Goal: Find specific page/section: Locate a particular part of the current website

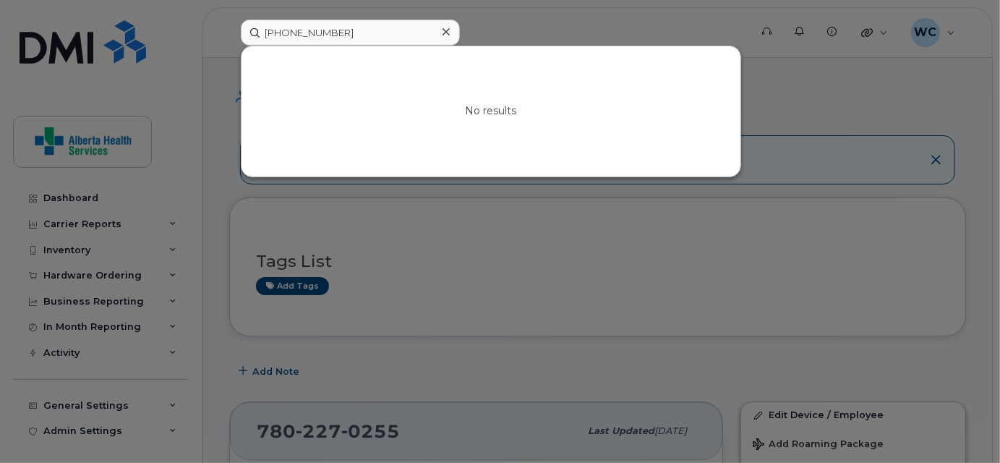
drag, startPoint x: 503, startPoint y: 20, endPoint x: 473, endPoint y: 4, distance: 34.6
click at [501, 17] on div at bounding box center [500, 231] width 1000 height 463
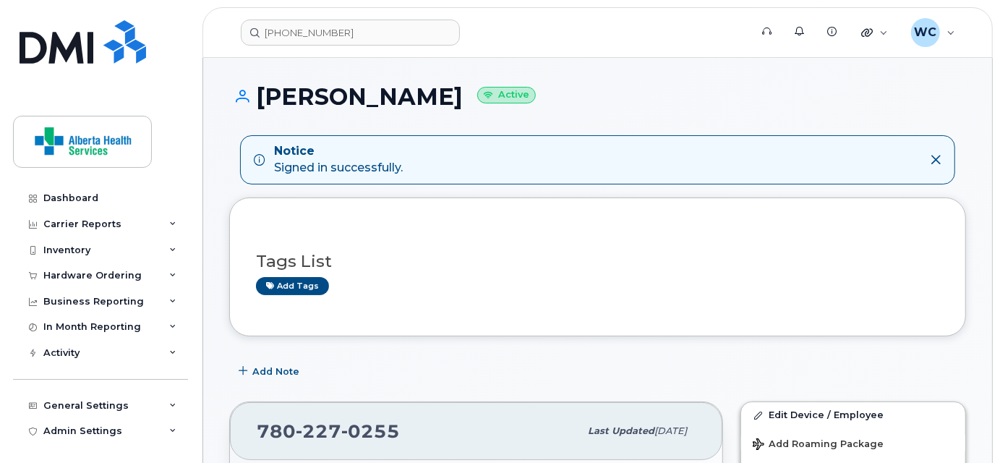
click at [304, 18] on header "(780) 632-3293 Support Alerts Knowledge Base Quicklinks Suspend / Cancel Device…" at bounding box center [597, 32] width 790 height 51
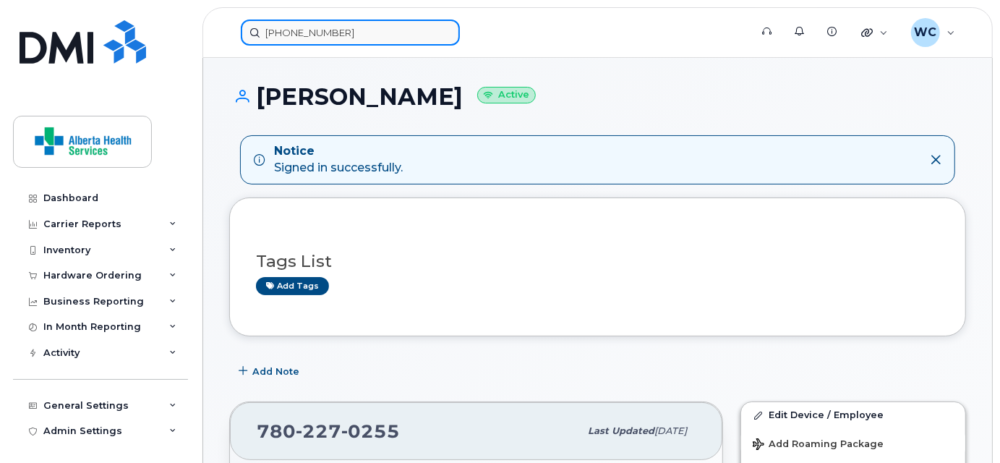
click at [299, 22] on input "(780) 632-3293" at bounding box center [350, 33] width 219 height 26
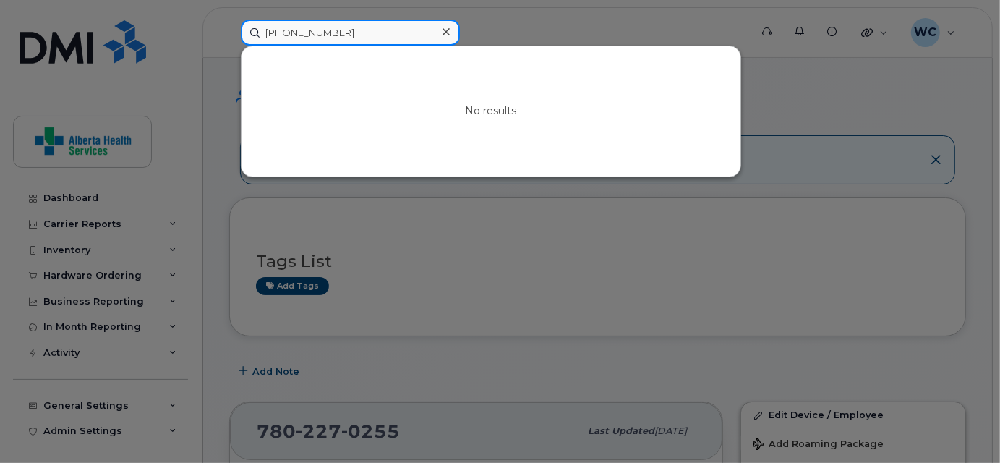
paste input "17808847130"
click at [275, 30] on input "17808847130" at bounding box center [350, 33] width 219 height 26
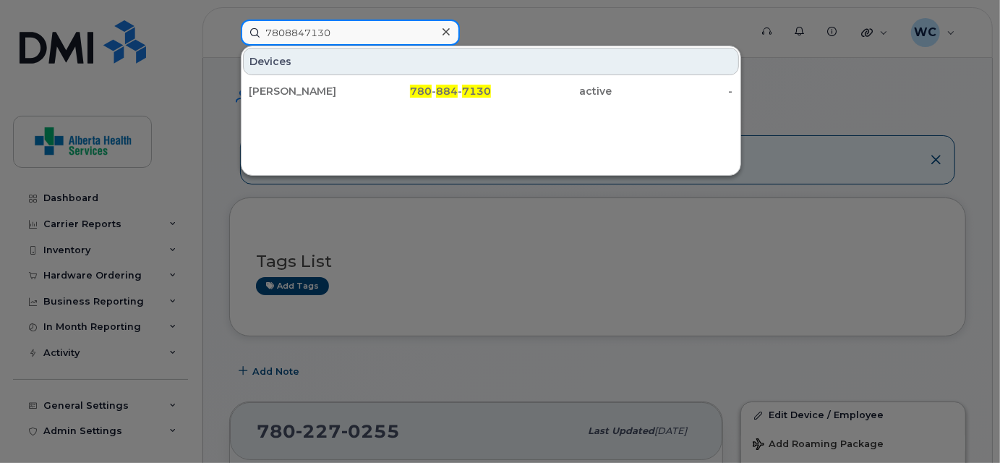
type input "7808847130"
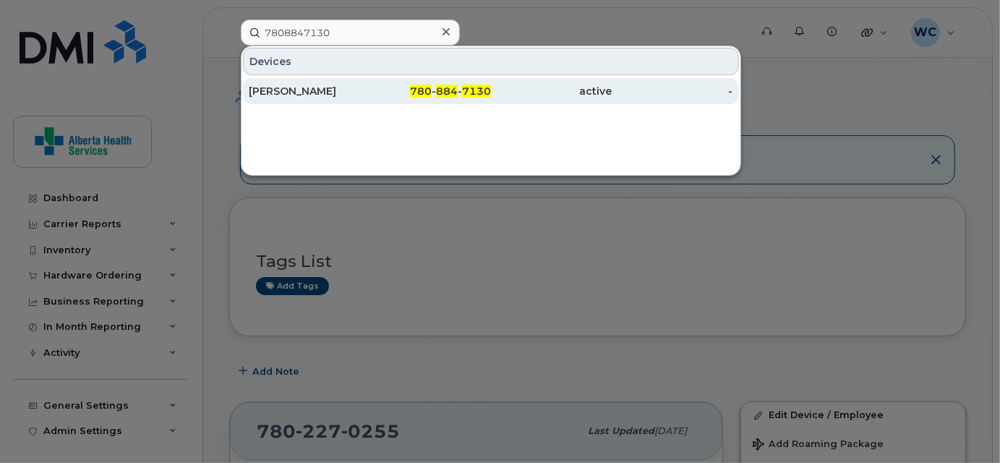
click at [424, 96] on div "780 - 884 - 7130" at bounding box center [429, 91] width 121 height 14
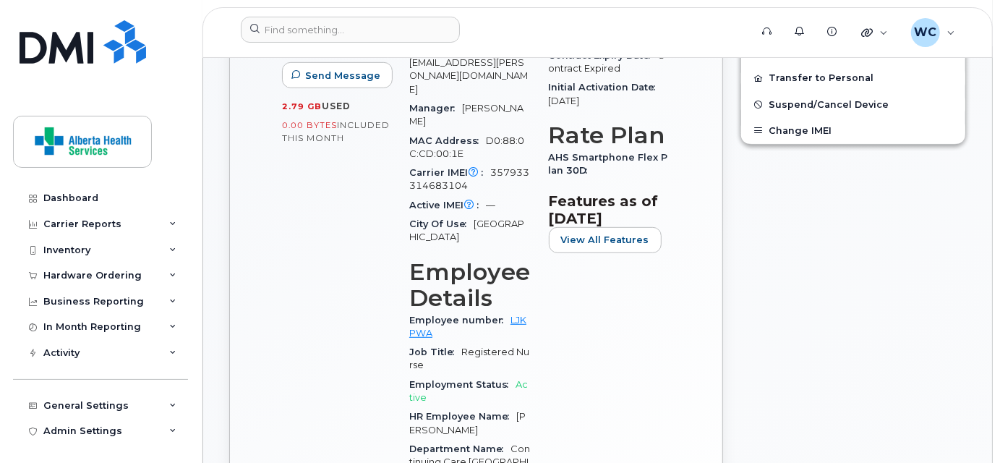
scroll to position [513, 0]
